Goal: Task Accomplishment & Management: Manage account settings

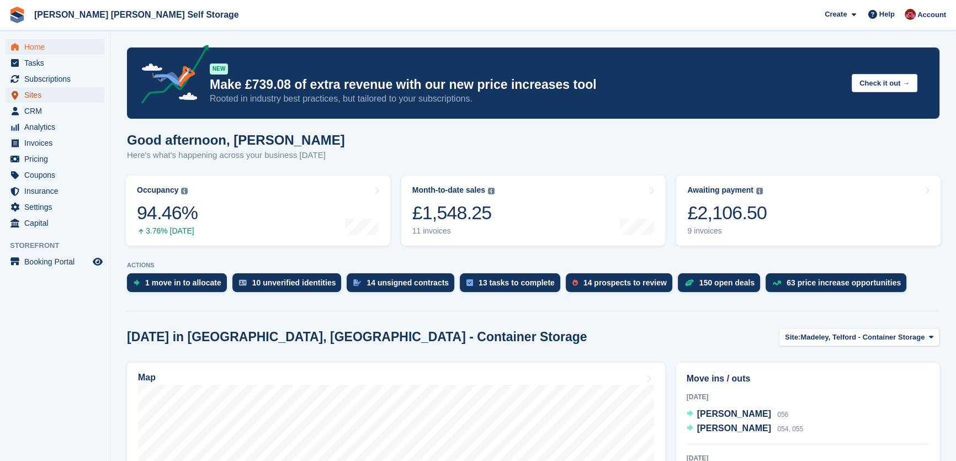
click at [39, 94] on span "Sites" at bounding box center [57, 94] width 66 height 15
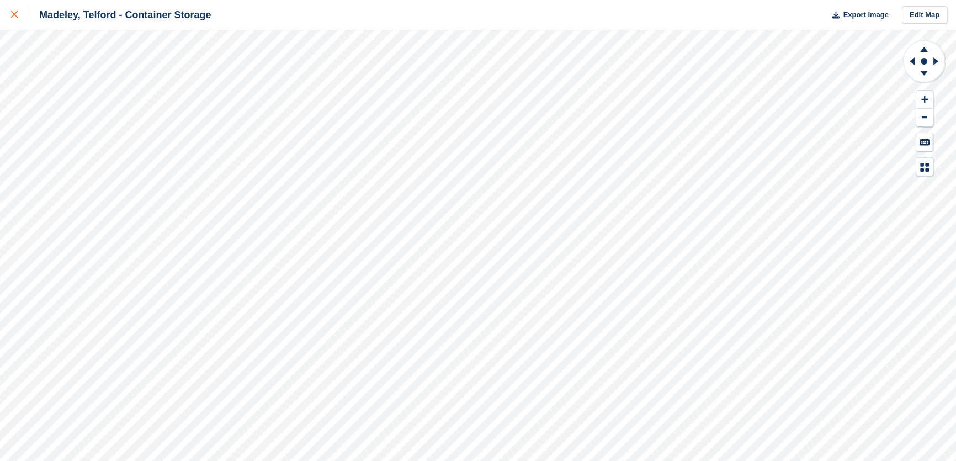
click at [12, 12] on icon at bounding box center [14, 14] width 7 height 7
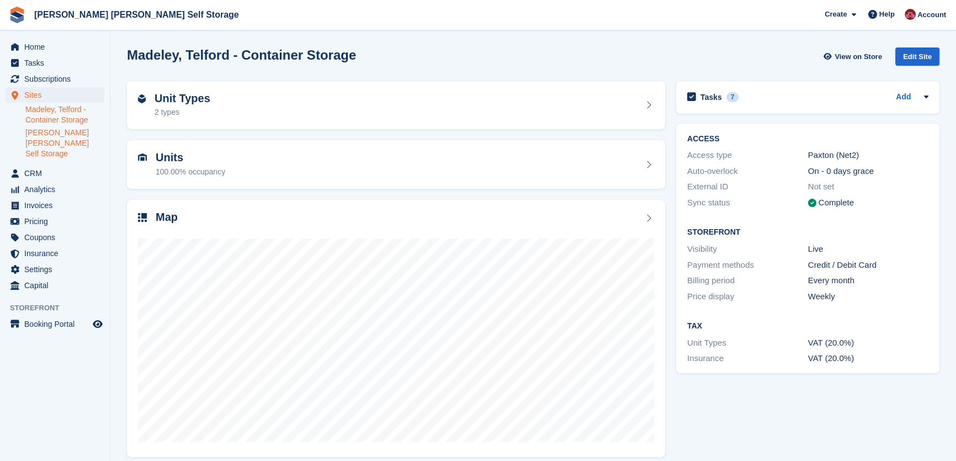
click at [46, 132] on link "[PERSON_NAME] [PERSON_NAME] Self Storage" at bounding box center [64, 143] width 79 height 31
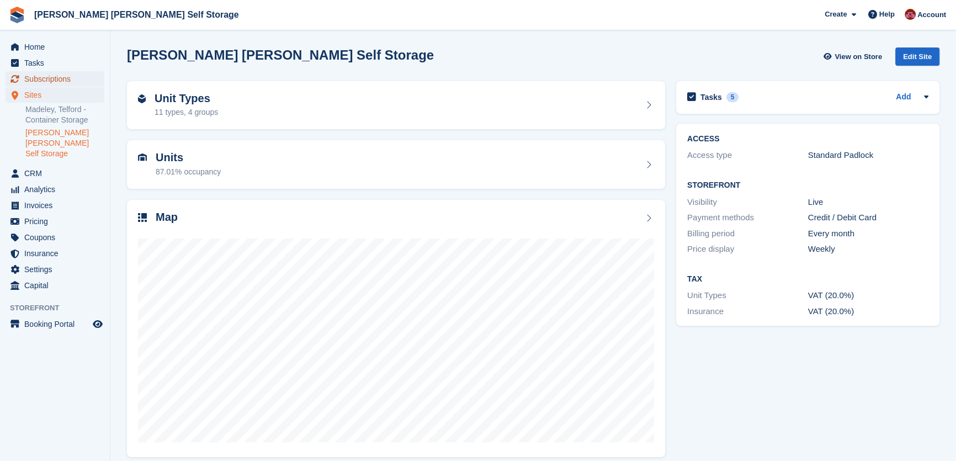
click at [50, 78] on span "Subscriptions" at bounding box center [57, 78] width 66 height 15
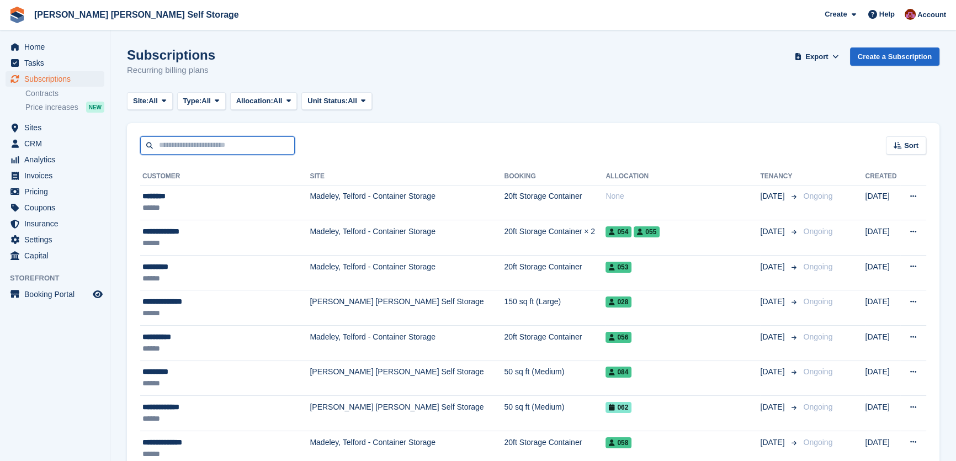
click at [176, 149] on input "text" at bounding box center [217, 145] width 155 height 18
type input "*********"
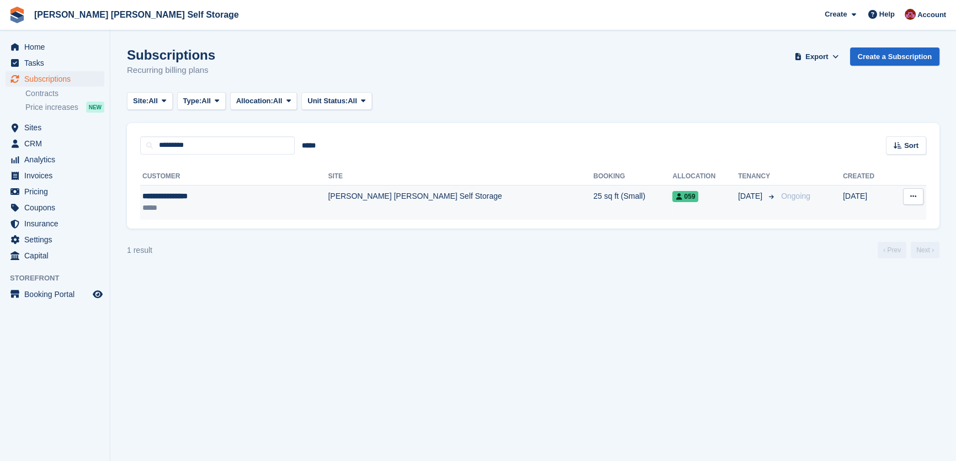
click at [594, 204] on td "25 sq ft (Small)" at bounding box center [634, 202] width 80 height 35
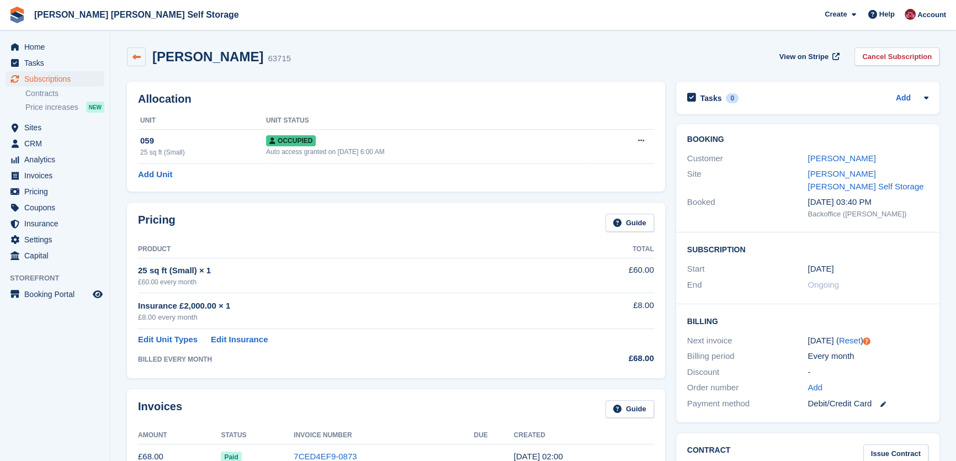
click at [135, 60] on icon at bounding box center [137, 57] width 8 height 8
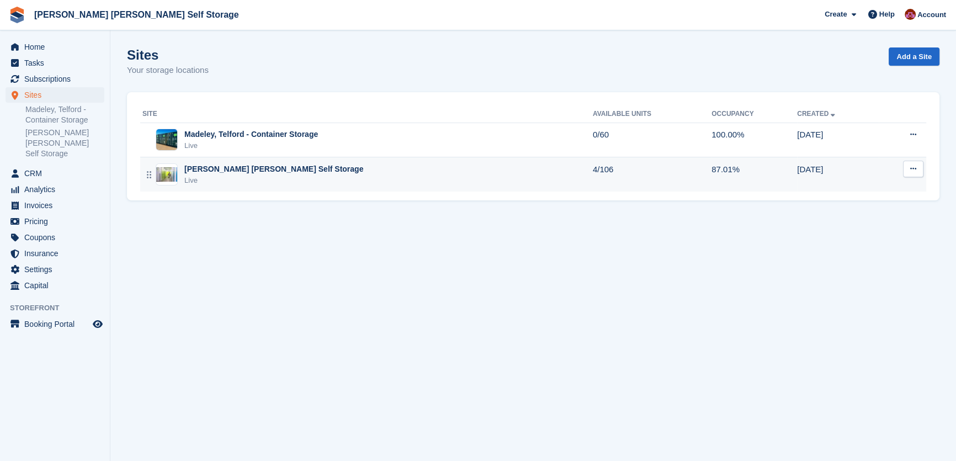
click at [249, 179] on div "Live" at bounding box center [273, 180] width 179 height 11
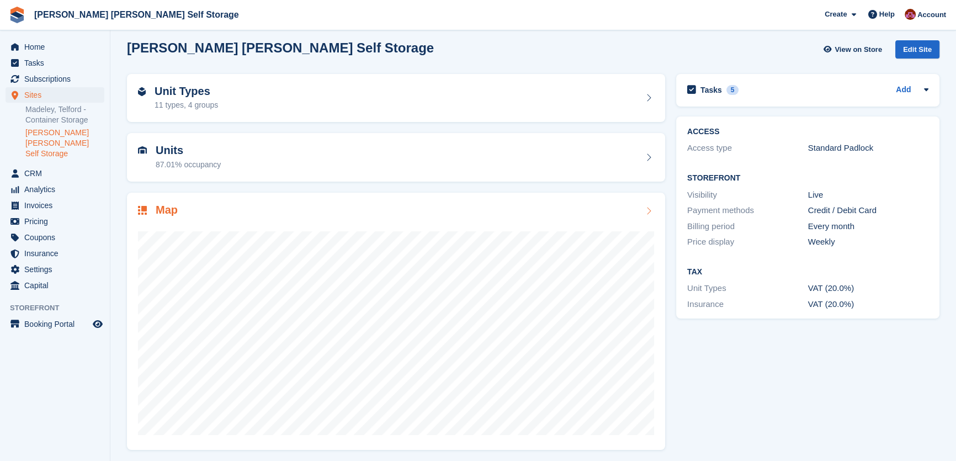
scroll to position [9, 0]
